Goal: Use online tool/utility: Utilize a website feature to perform a specific function

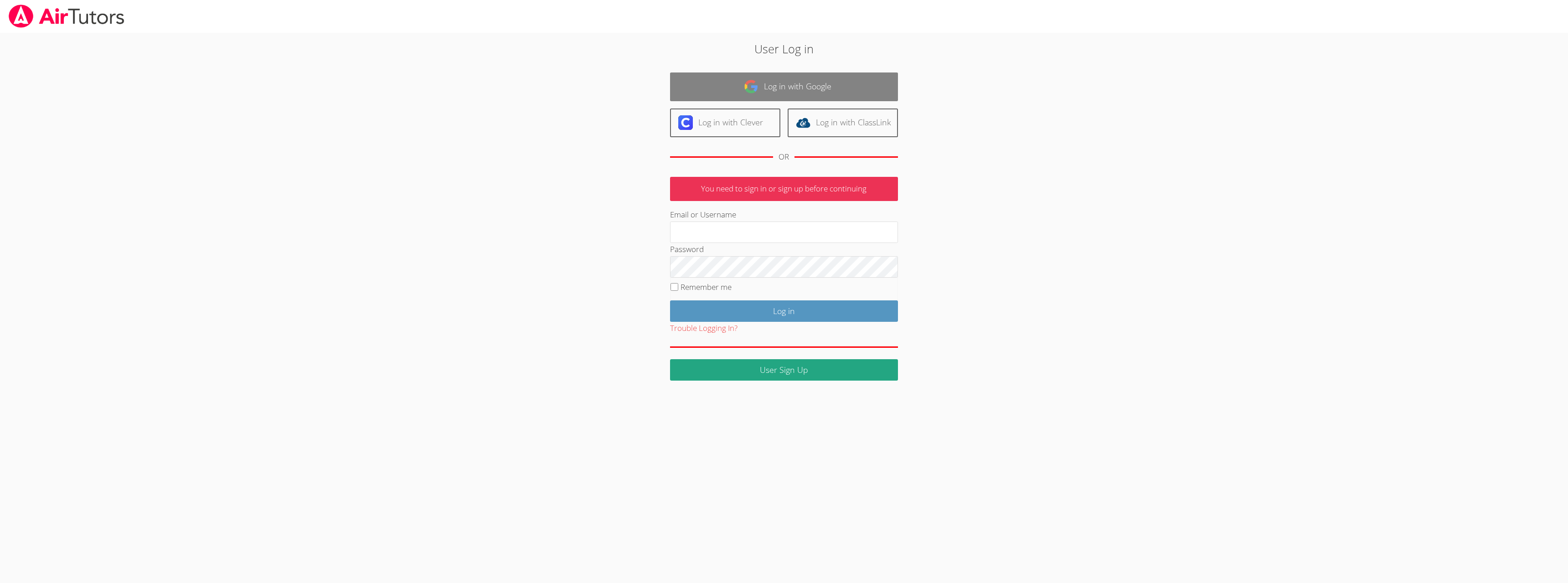
click at [806, 94] on link "Log in with Google" at bounding box center [784, 87] width 228 height 29
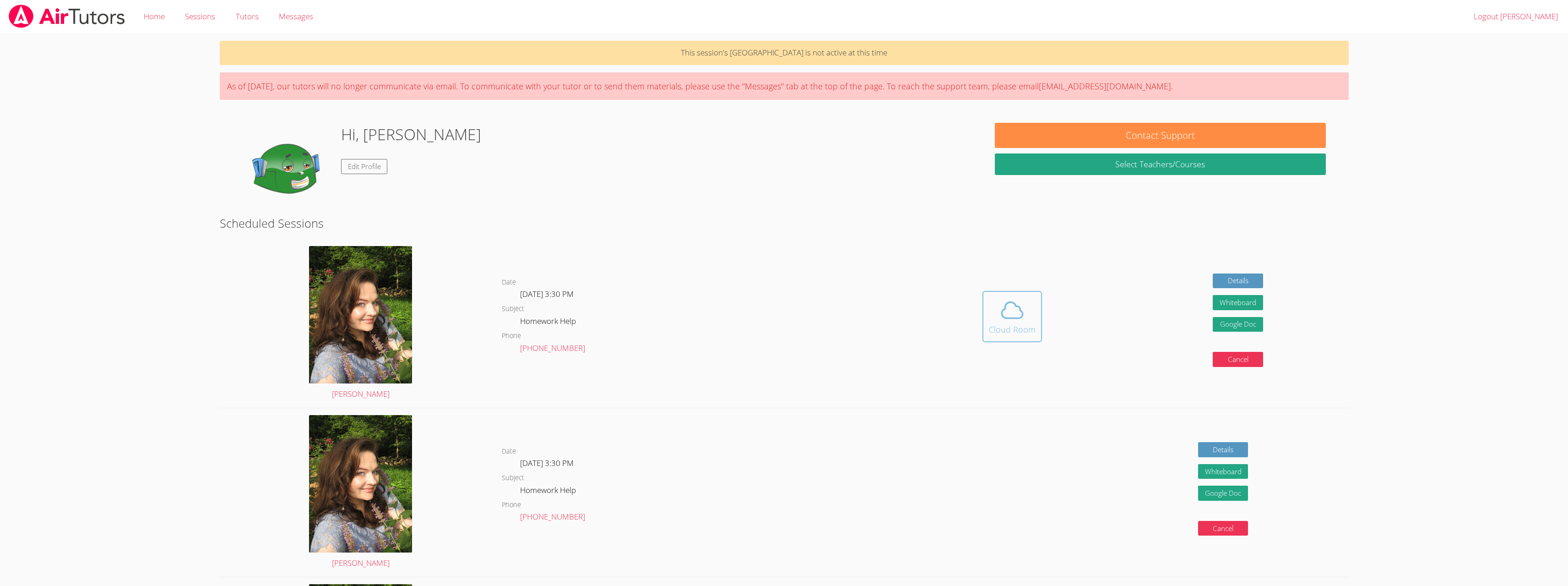
click at [1007, 306] on icon at bounding box center [1012, 310] width 25 height 25
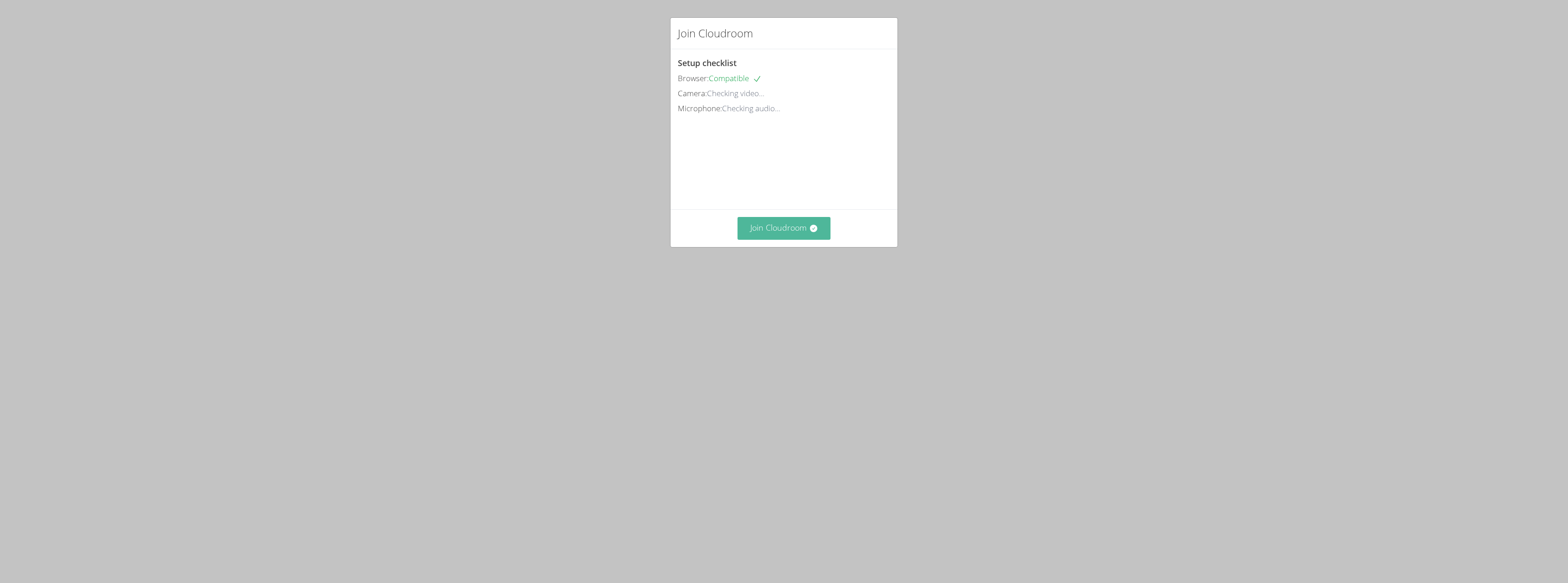
click at [781, 239] on button "Join Cloudroom" at bounding box center [784, 228] width 94 height 23
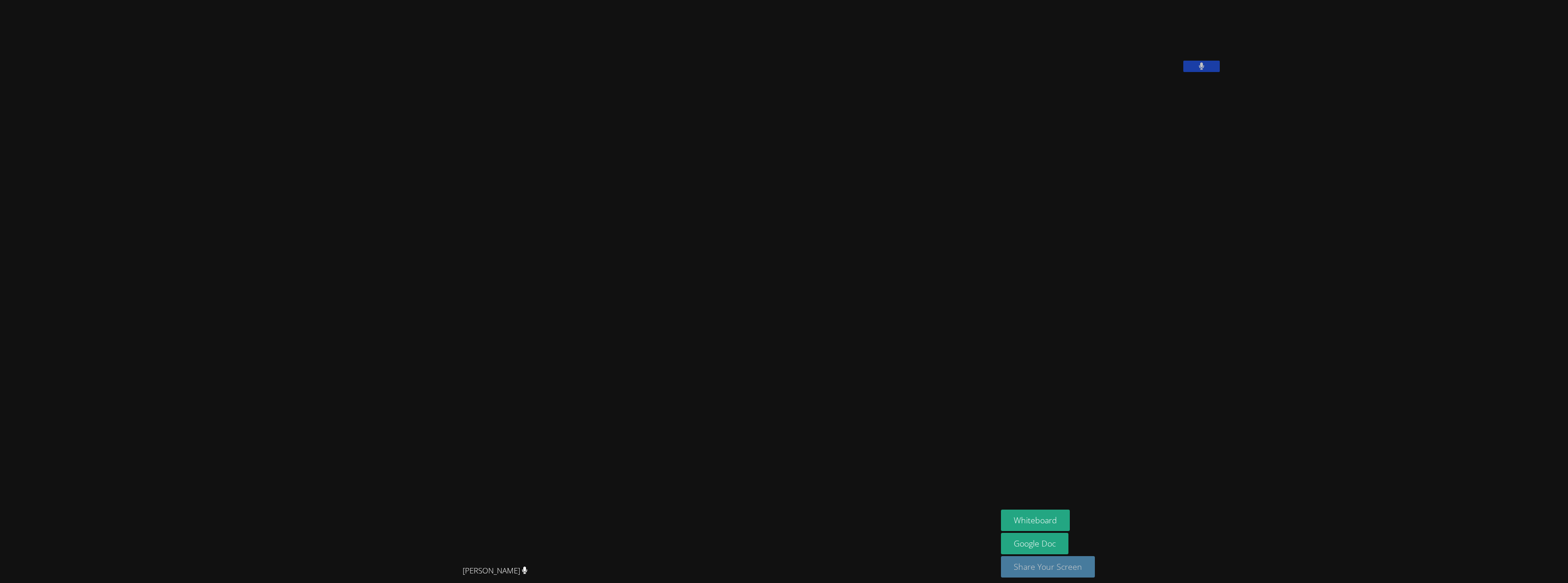
click at [1092, 570] on button "Share Your Screen" at bounding box center [1048, 567] width 94 height 22
click at [1095, 581] on button "Stop Screen Share" at bounding box center [1048, 573] width 94 height 22
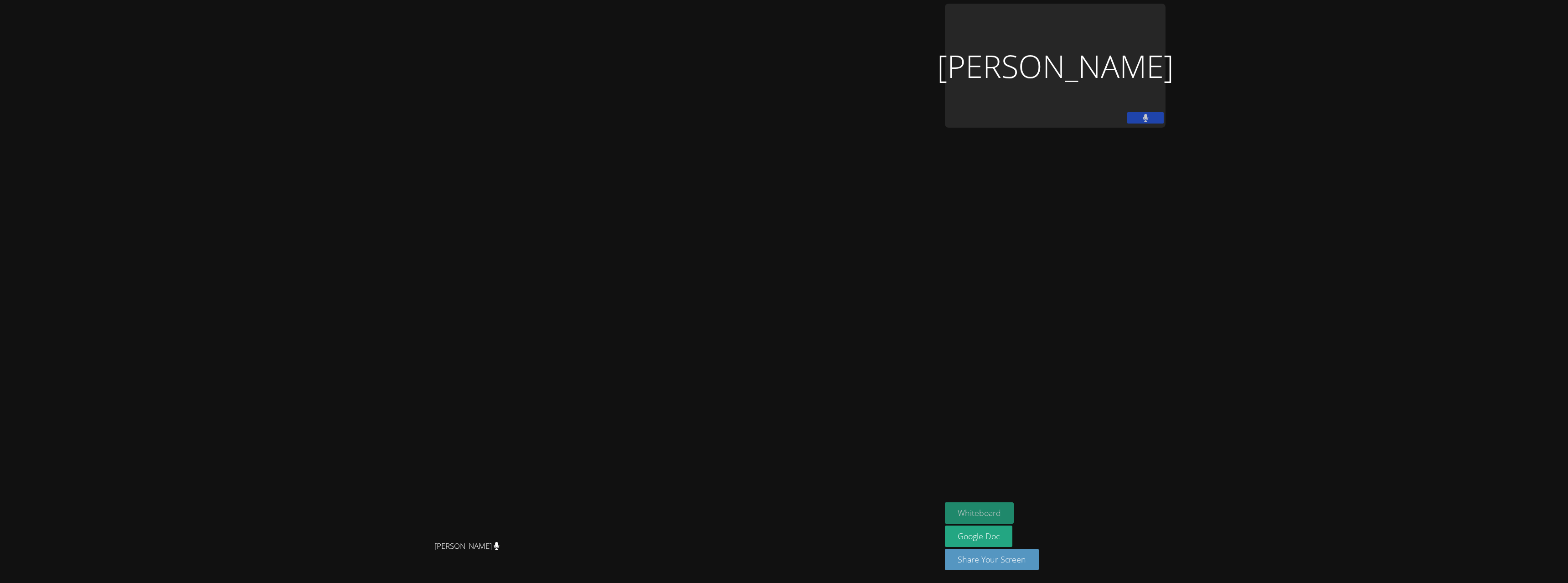
click at [1014, 517] on button "Whiteboard" at bounding box center [979, 513] width 68 height 22
